Goal: Task Accomplishment & Management: Use online tool/utility

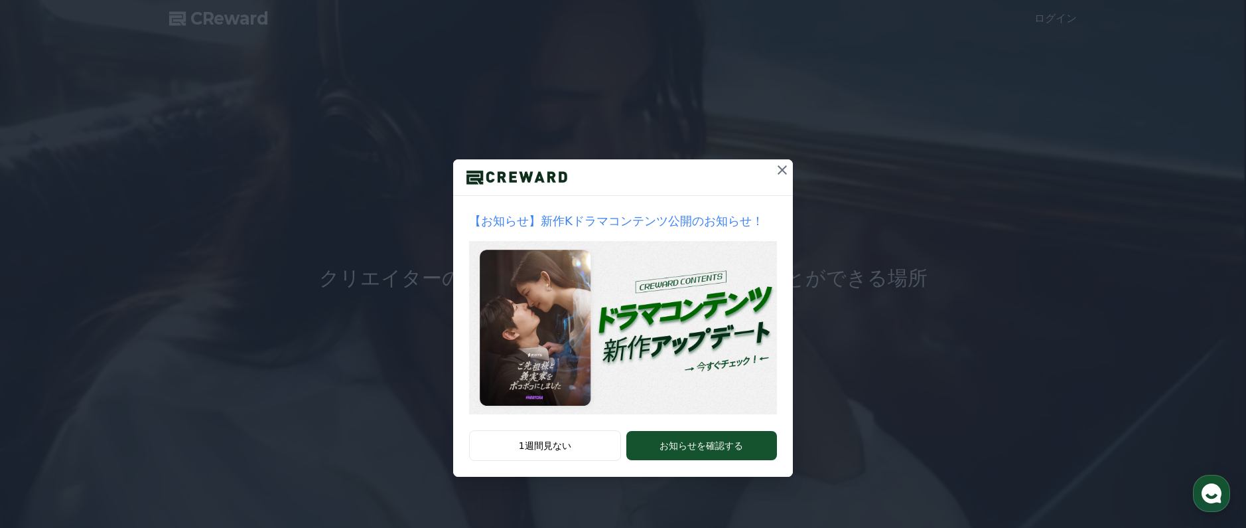
click at [781, 169] on icon at bounding box center [782, 169] width 9 height 9
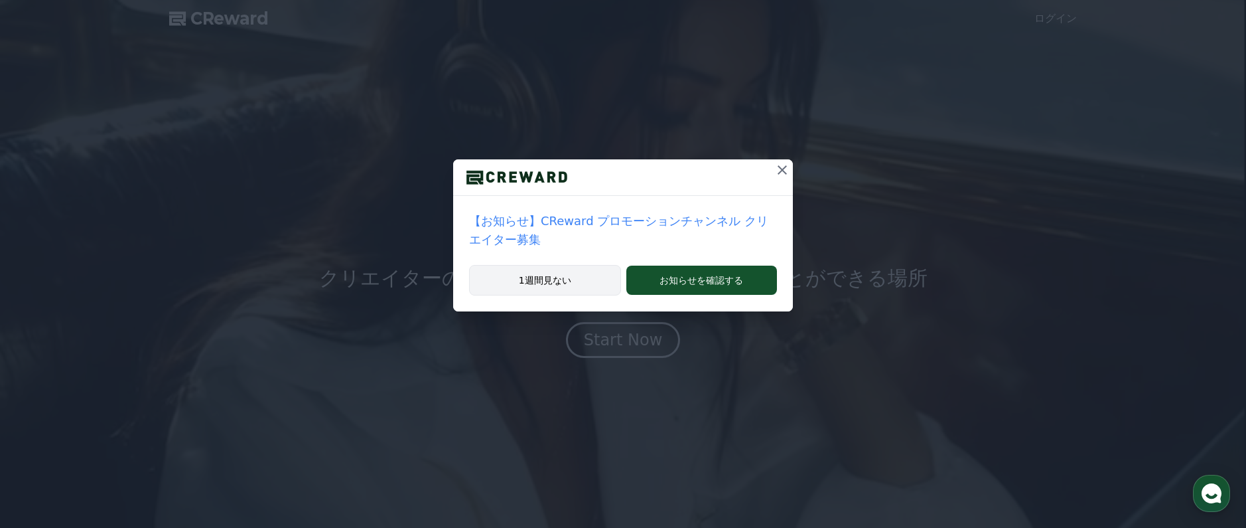
click at [549, 269] on button "1週間見ない" at bounding box center [545, 280] width 152 height 31
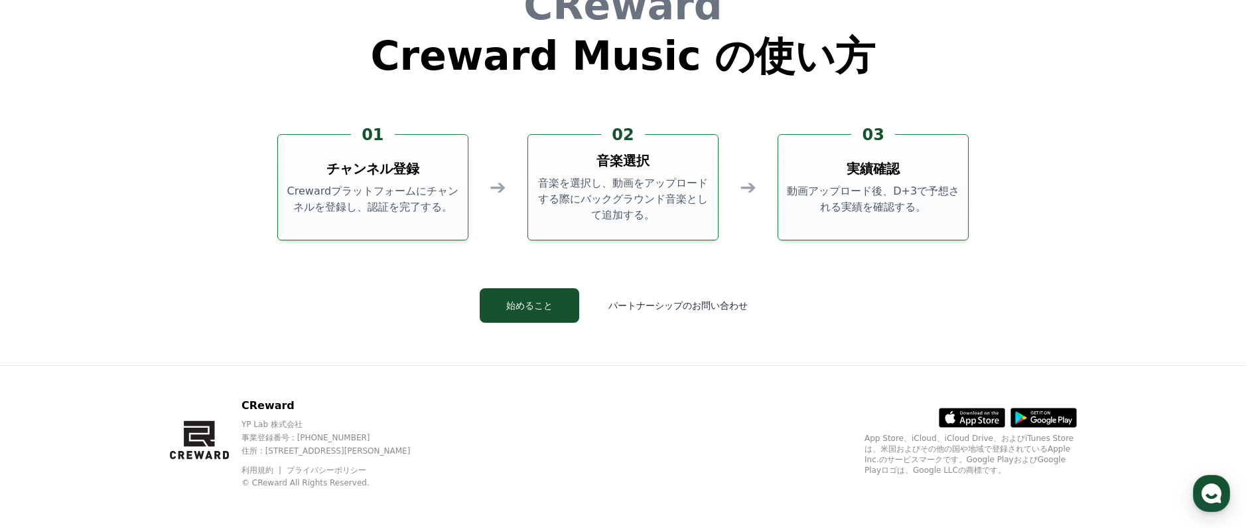
scroll to position [3596, 0]
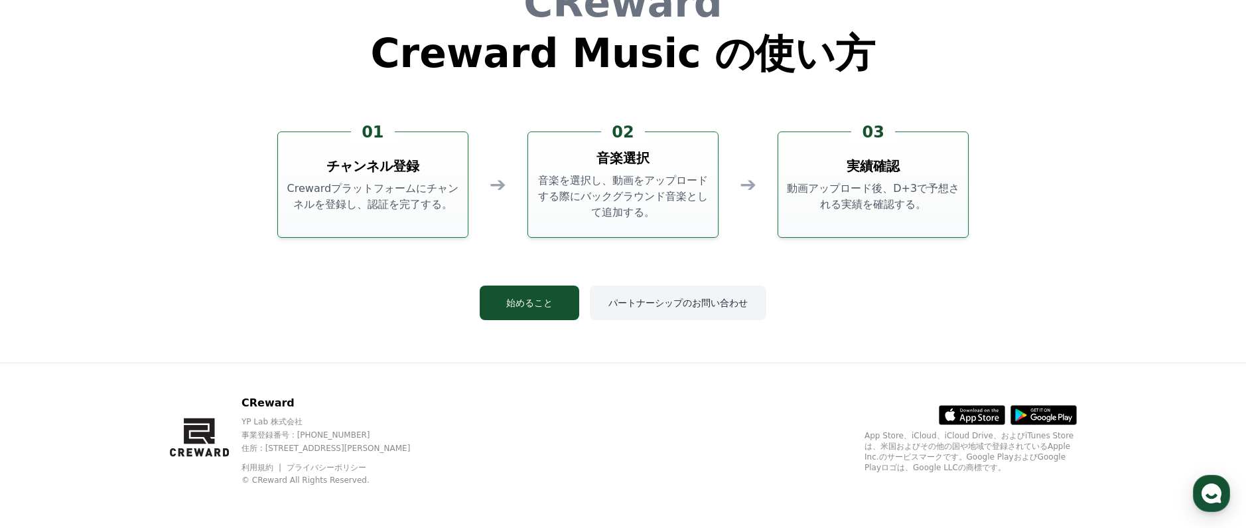
click at [670, 304] on button "パートナーシップのお問い合わせ" at bounding box center [678, 302] width 177 height 35
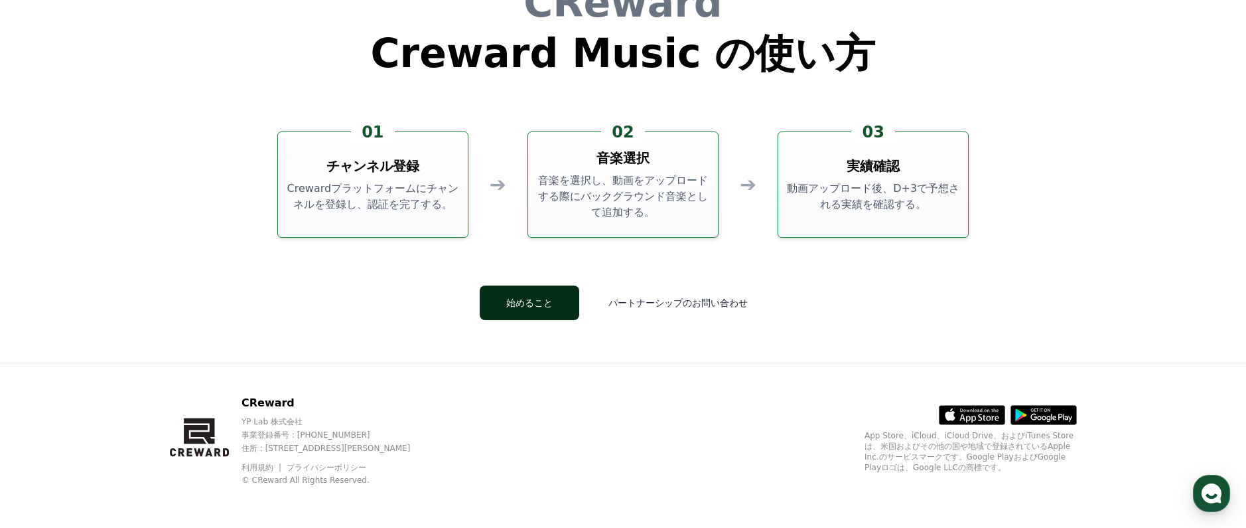
click at [535, 305] on button "始めること" at bounding box center [530, 302] width 100 height 35
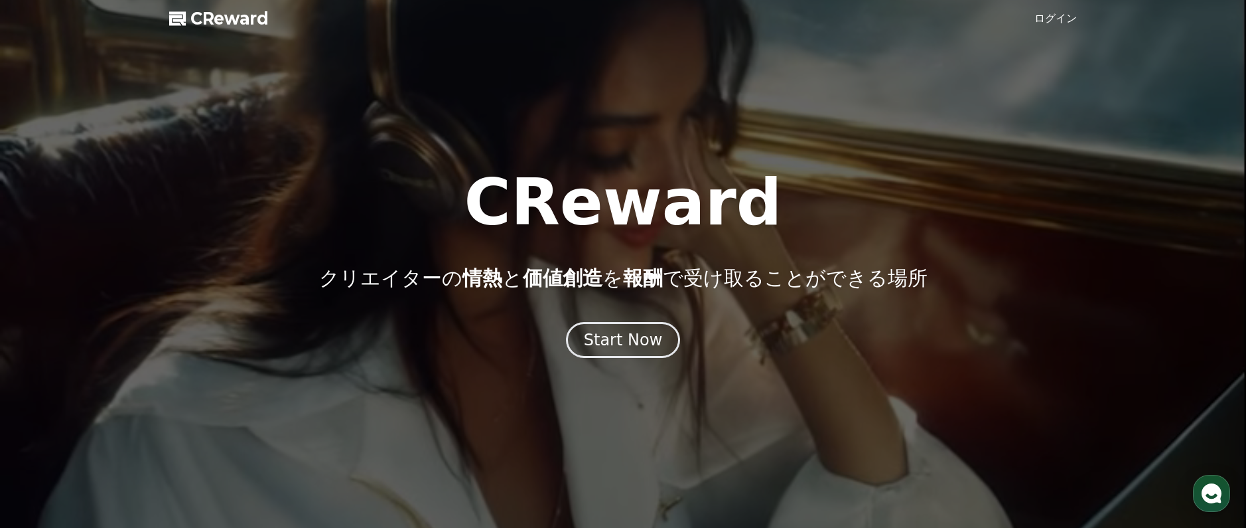
click at [228, 23] on span "CReward" at bounding box center [229, 18] width 78 height 21
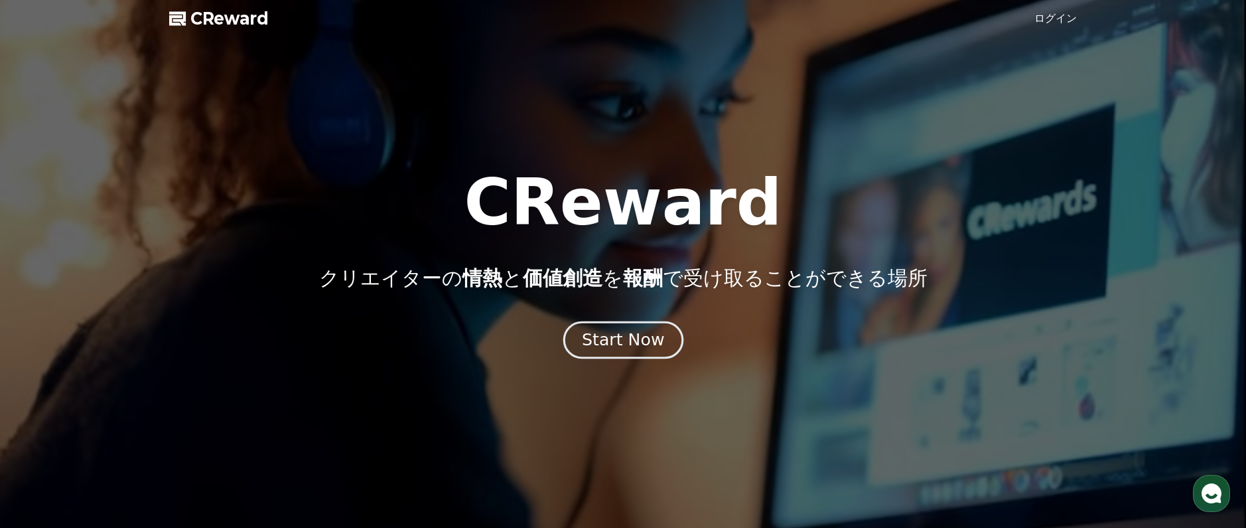
drag, startPoint x: 623, startPoint y: 346, endPoint x: 615, endPoint y: 344, distance: 8.1
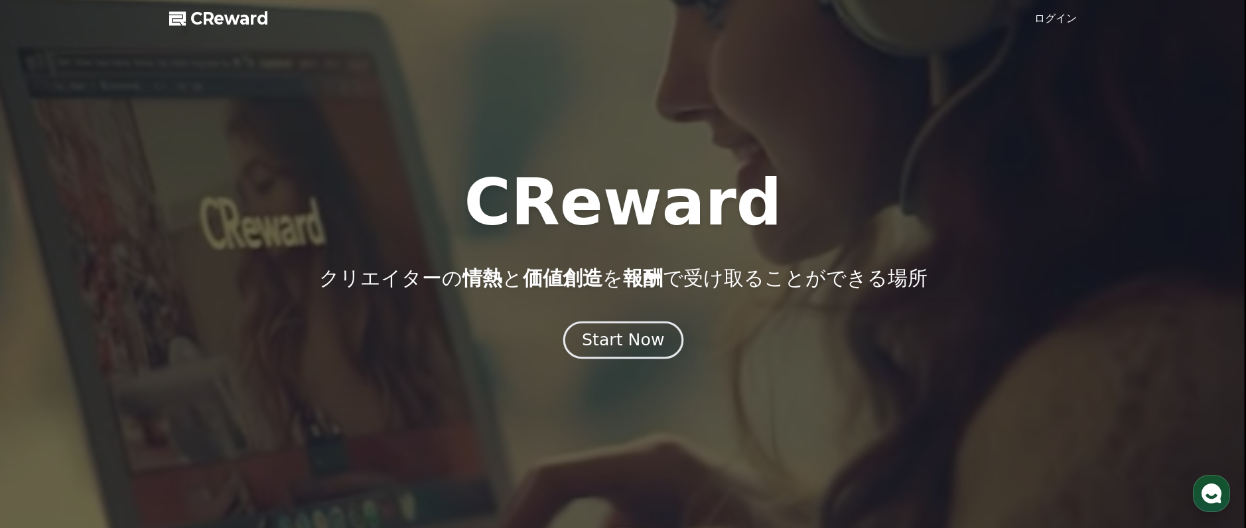
click at [623, 346] on div "Start Now" at bounding box center [623, 340] width 82 height 23
